Goal: Information Seeking & Learning: Find specific page/section

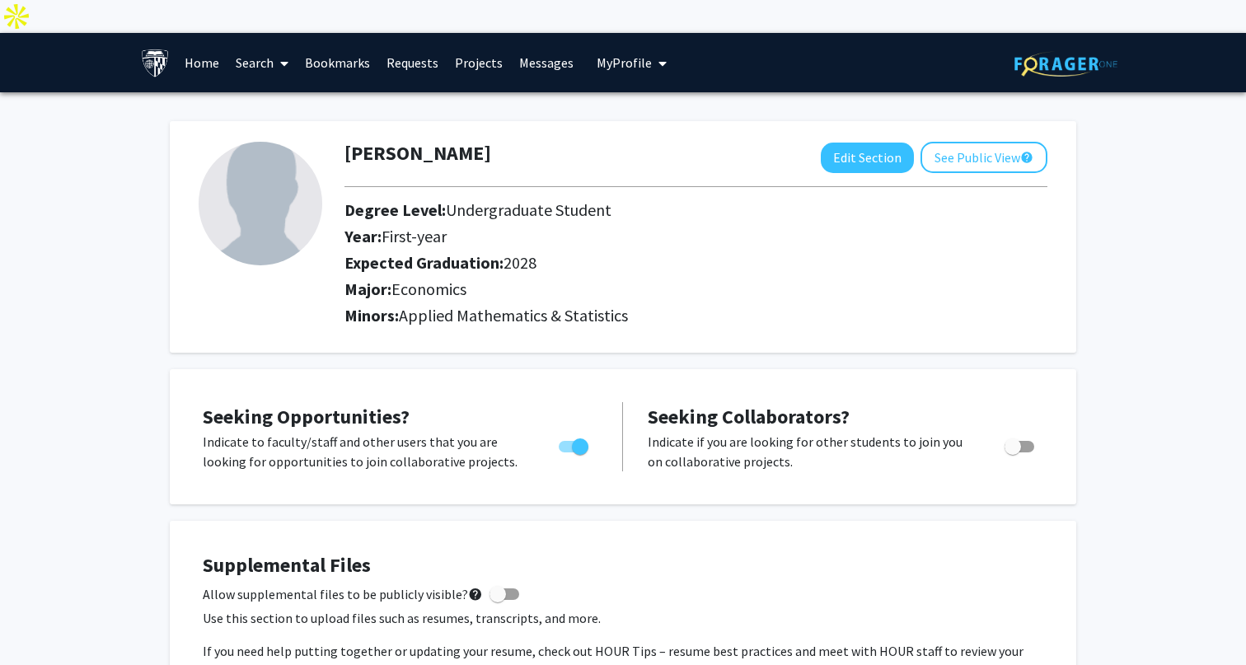
click at [239, 34] on link "Search" at bounding box center [261, 63] width 69 height 58
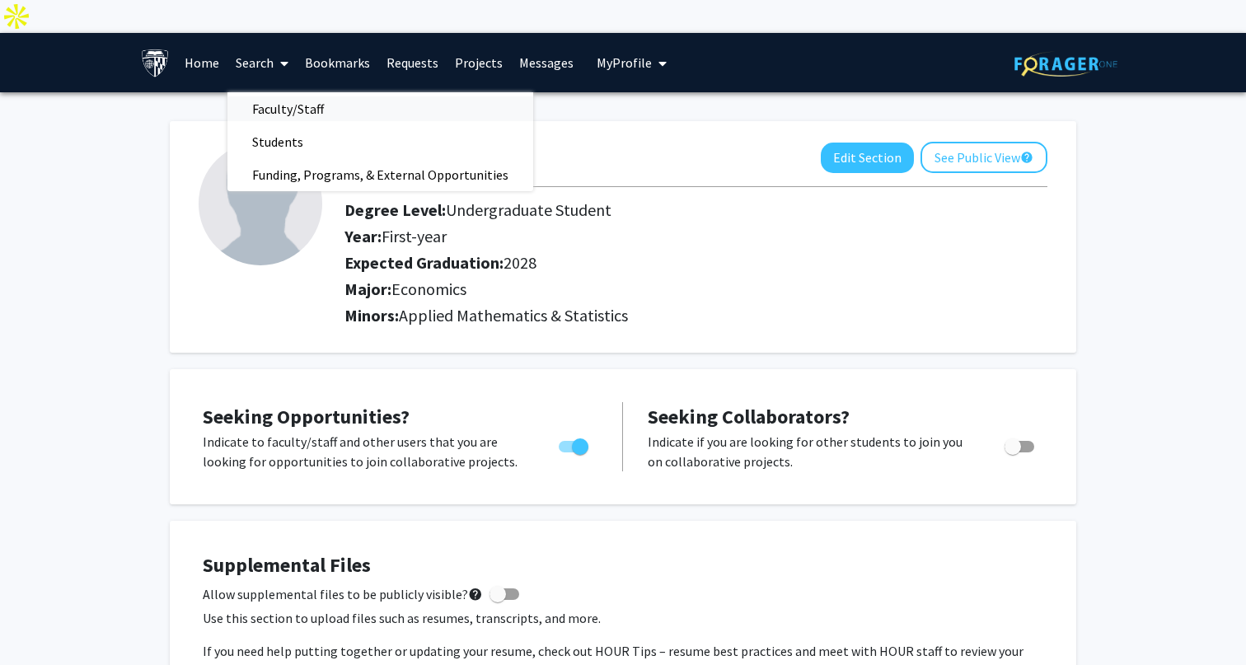
click at [276, 92] on span "Faculty/Staff" at bounding box center [287, 108] width 121 height 33
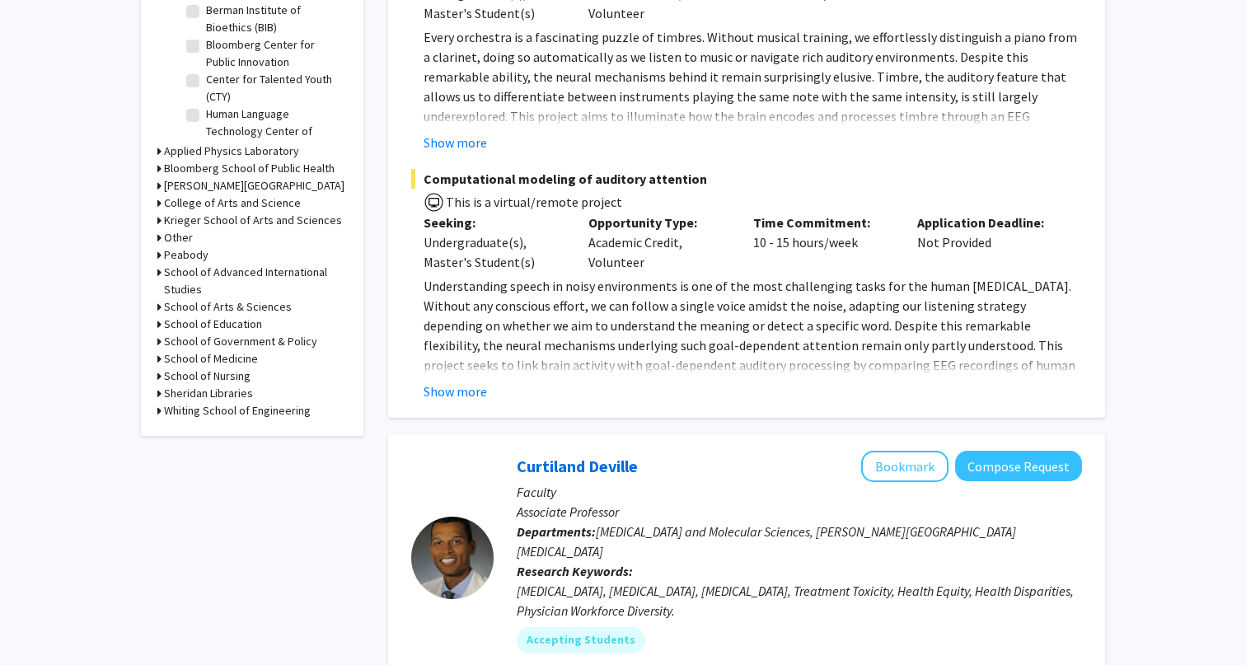
scroll to position [574, 0]
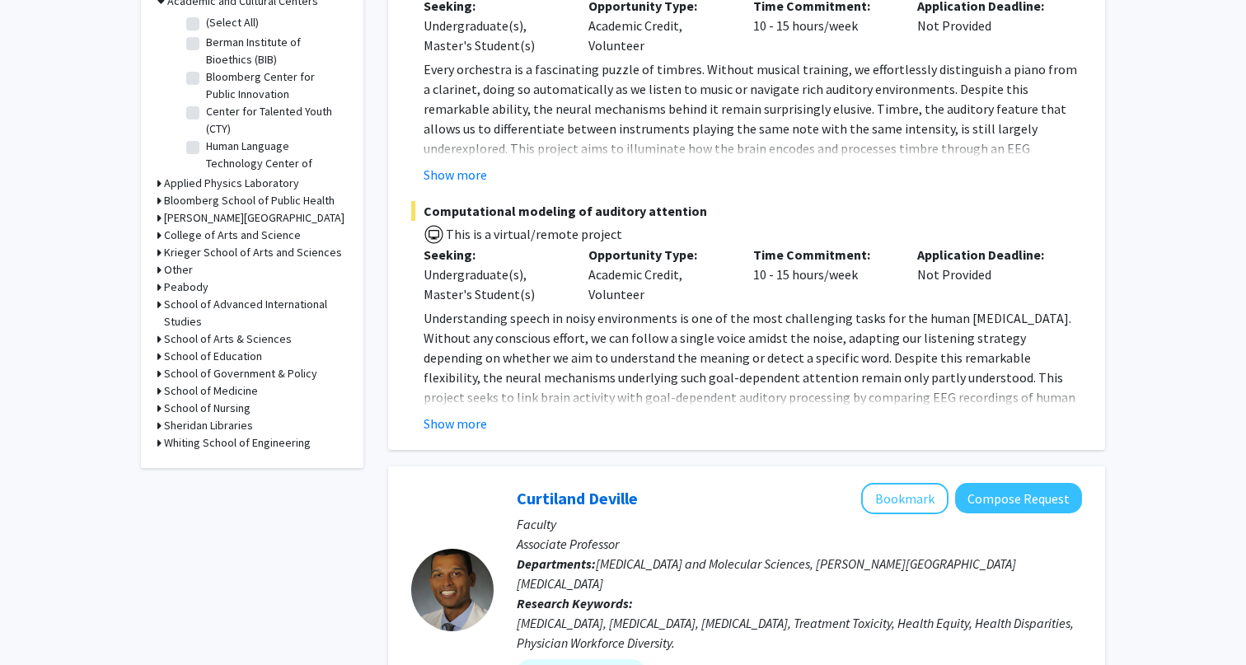
click at [200, 434] on h3 "Whiting School of Engineering" at bounding box center [237, 442] width 147 height 17
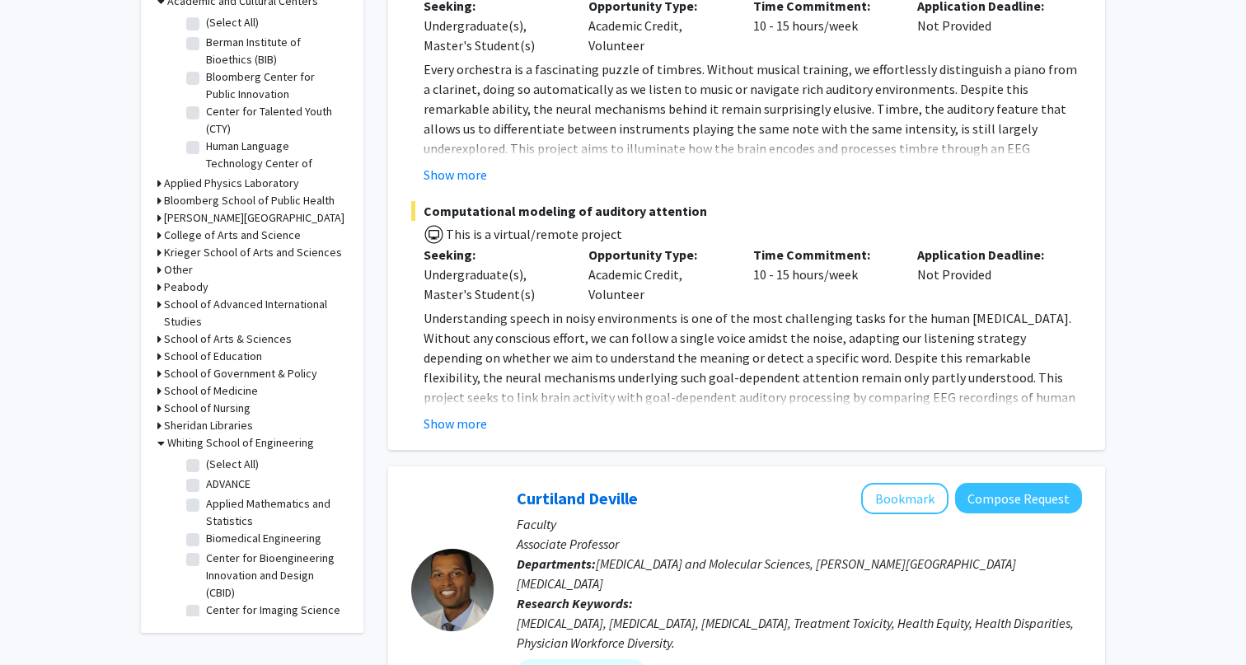
click at [201, 495] on fg-checkbox "Applied Mathematics and Statistics Applied Mathematics and Statistics" at bounding box center [264, 512] width 157 height 35
click at [199, 495] on fg-checkbox "Applied Mathematics and Statistics Applied Mathematics and Statistics" at bounding box center [264, 512] width 157 height 35
click at [206, 495] on label "Applied Mathematics and Statistics" at bounding box center [274, 512] width 137 height 35
click at [206, 495] on input "Applied Mathematics and Statistics" at bounding box center [211, 500] width 11 height 11
checkbox input "true"
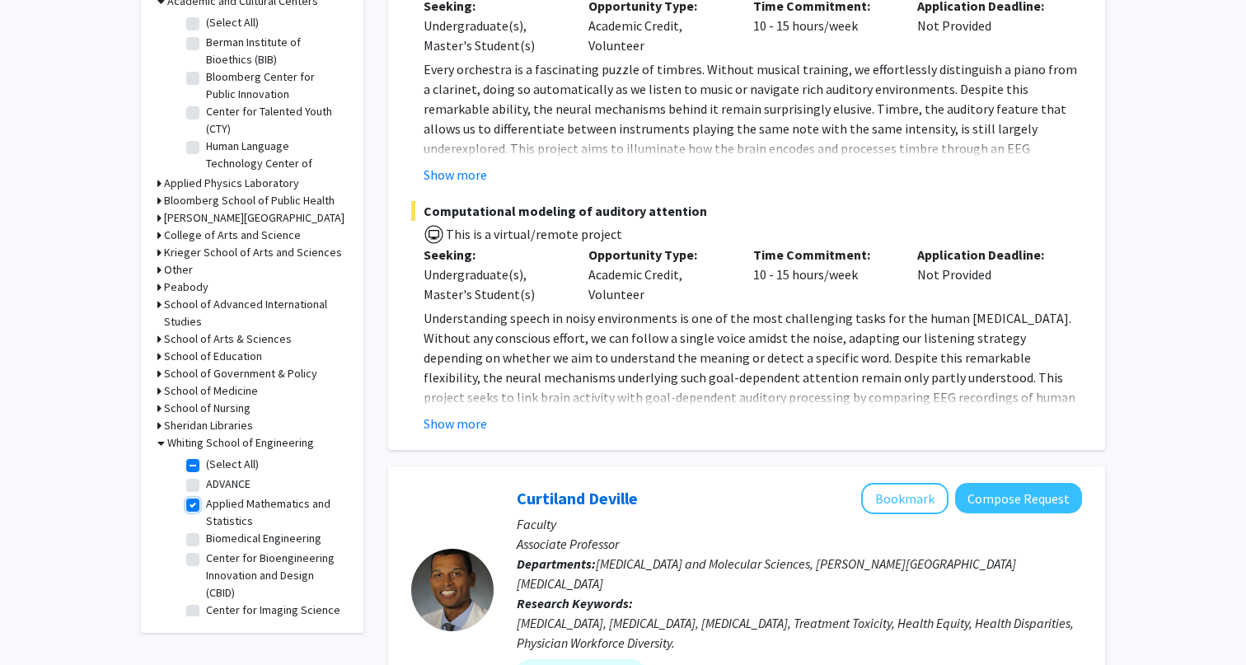
checkbox input "true"
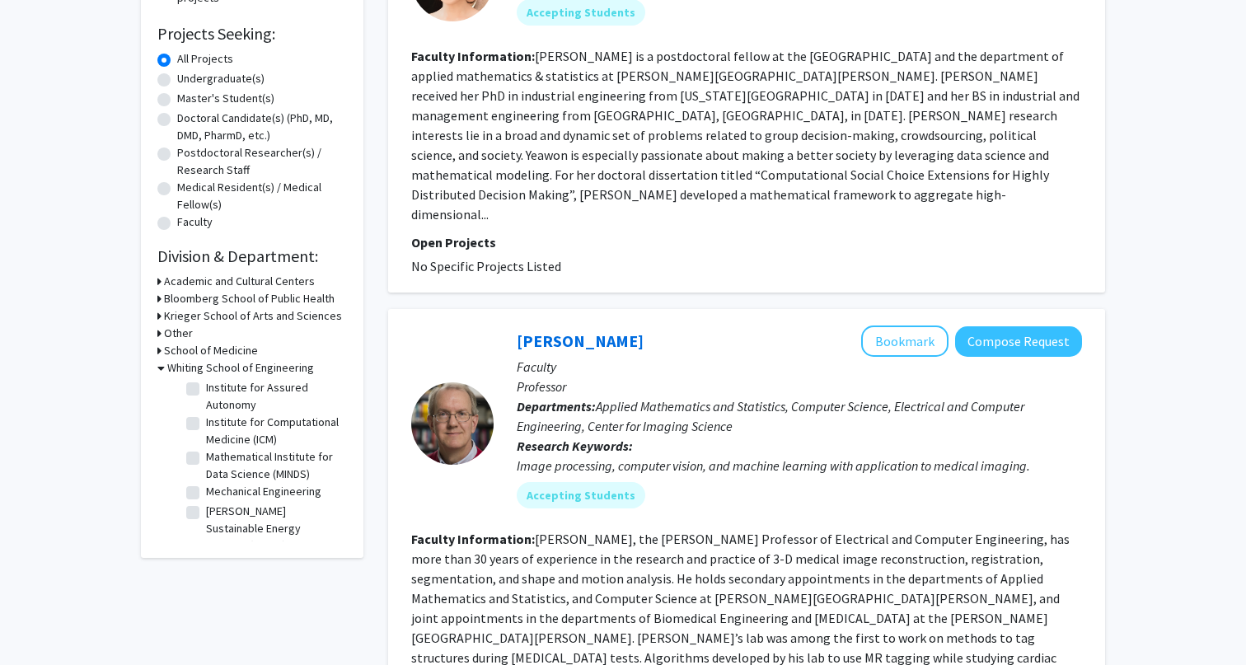
scroll to position [278, 0]
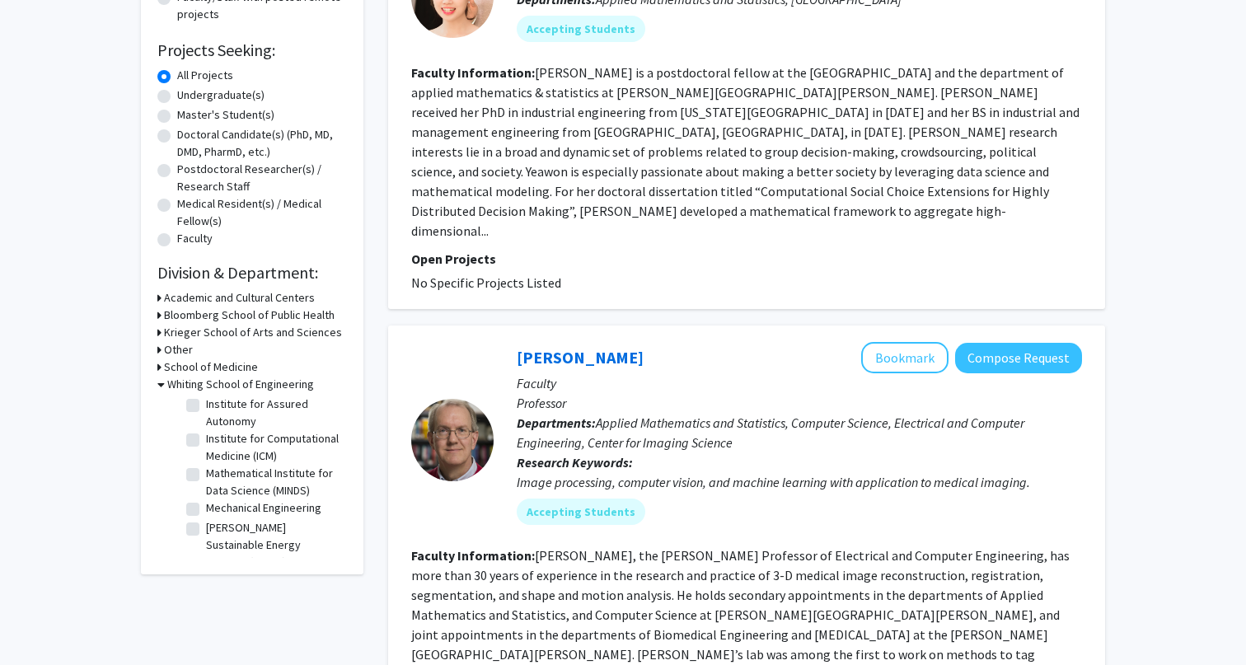
click at [486, 547] on fg-read-more "[PERSON_NAME], the [PERSON_NAME] Professor of Electrical and Computer Engineeri…" at bounding box center [740, 624] width 658 height 155
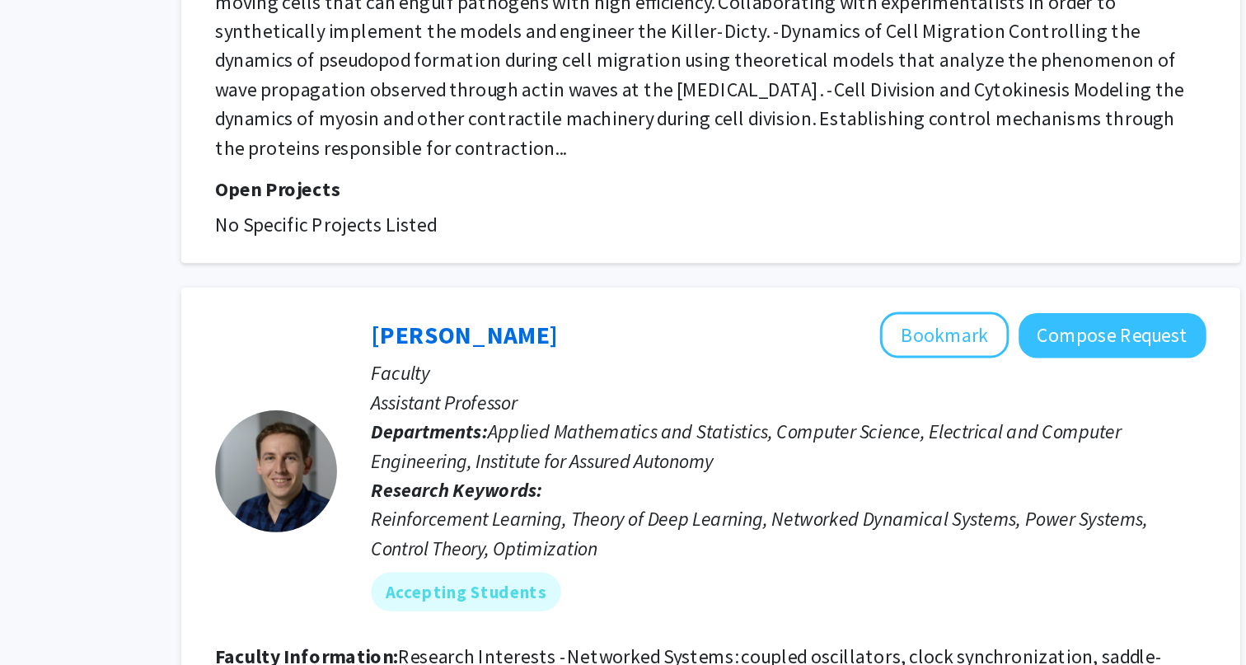
scroll to position [3881, 0]
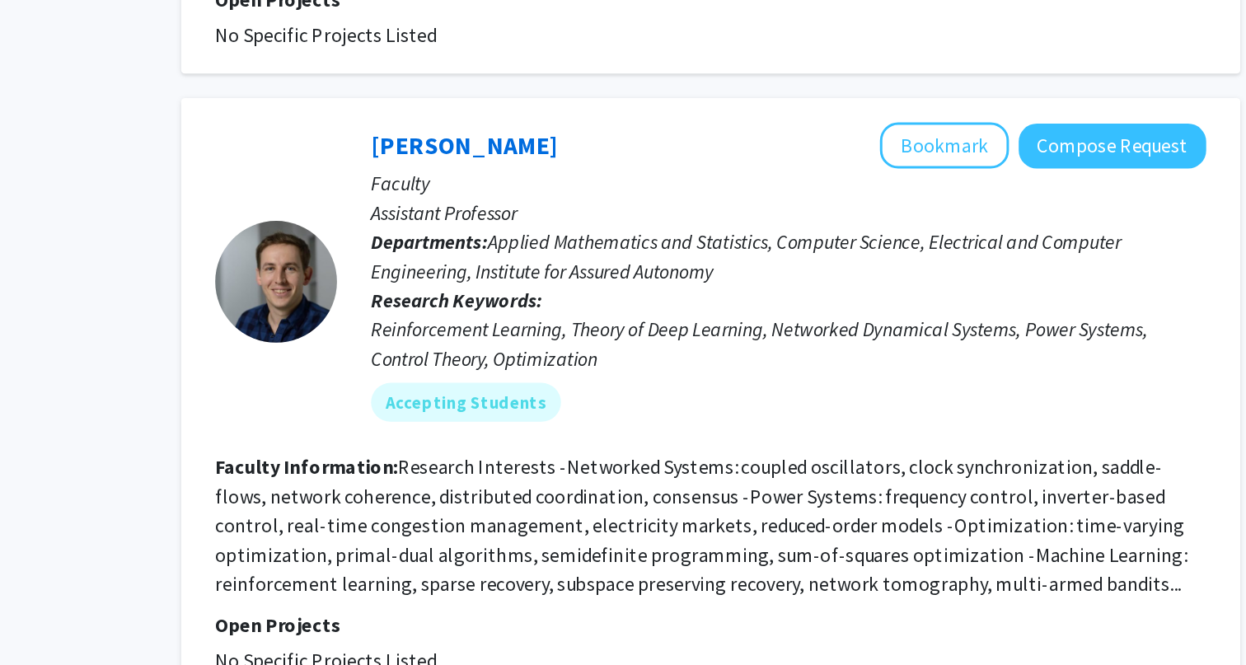
scroll to position [4020, 0]
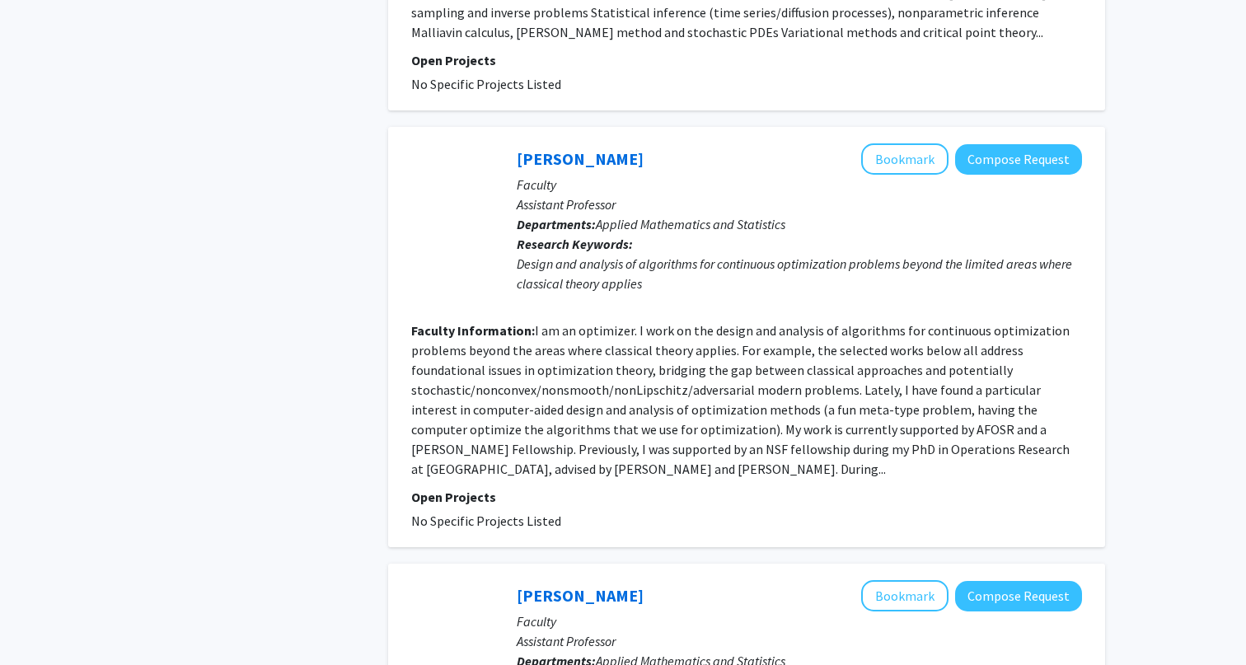
scroll to position [1621, 0]
